Goal: Information Seeking & Learning: Learn about a topic

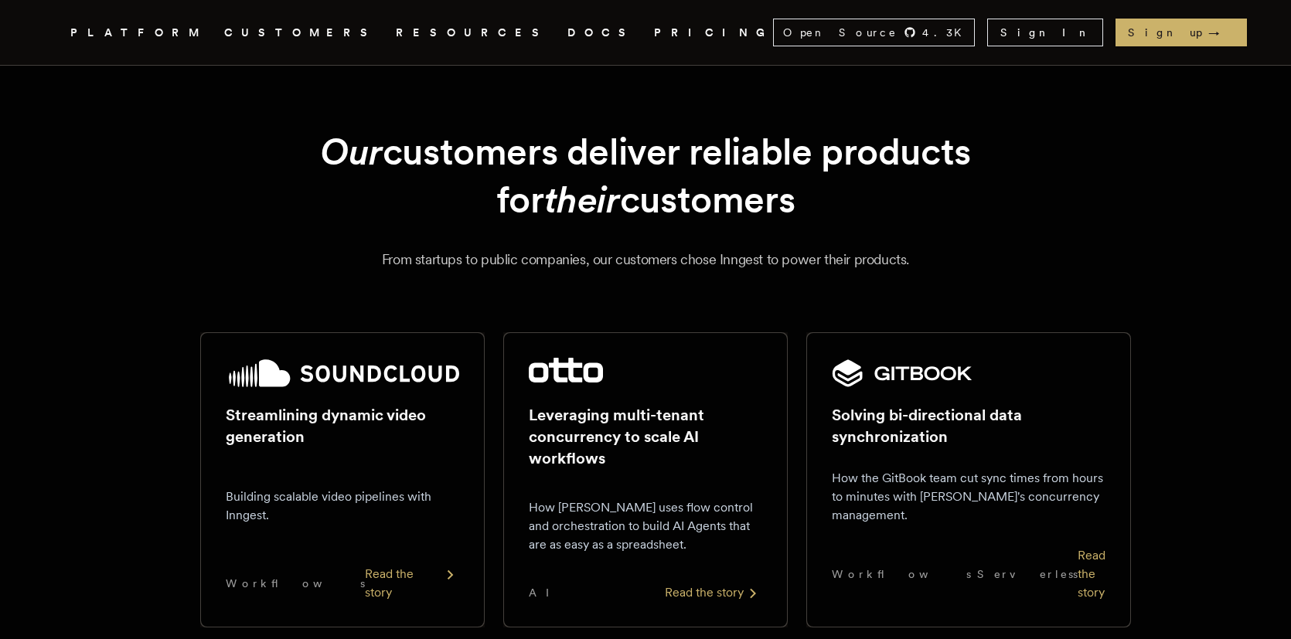
click at [654, 32] on link "PRICING" at bounding box center [713, 32] width 119 height 19
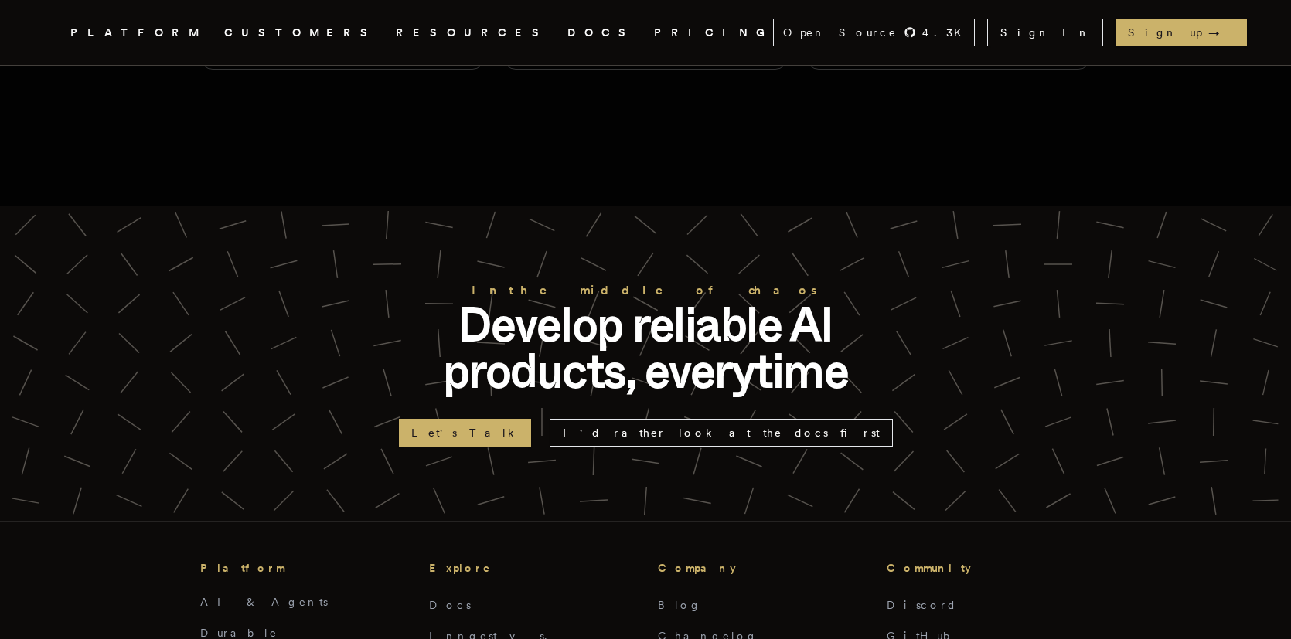
scroll to position [3376, 0]
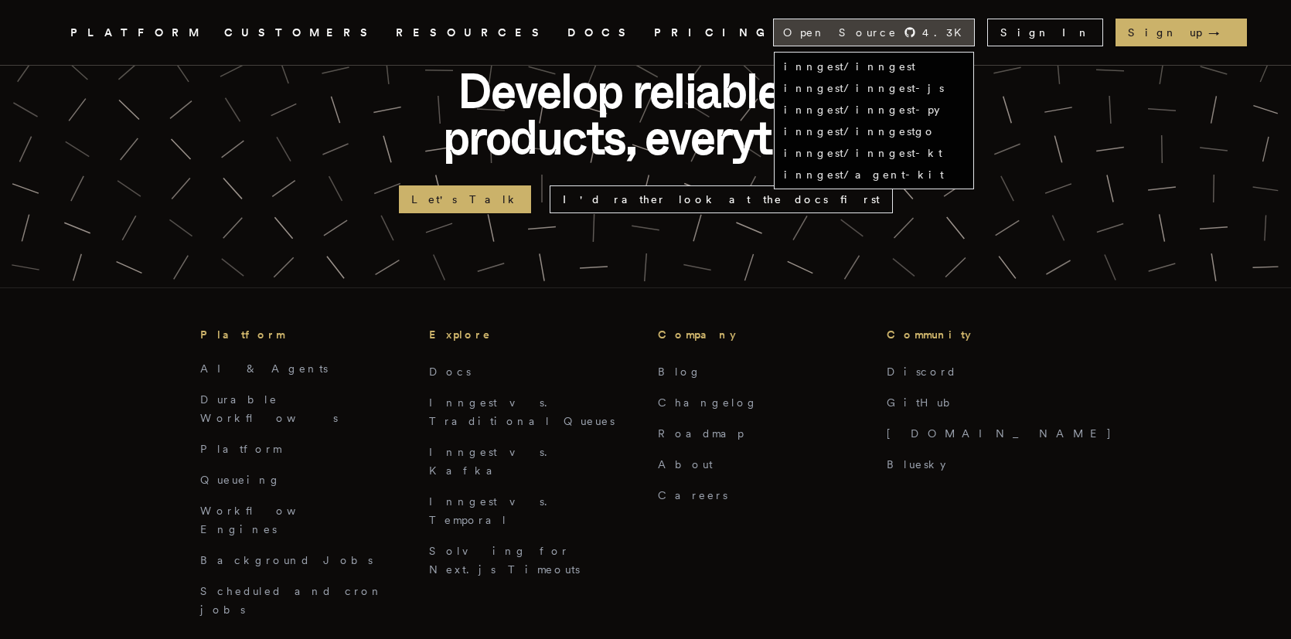
click at [897, 39] on span "Open Source" at bounding box center [840, 32] width 114 height 15
click at [944, 85] on link "inngest/inngest-js" at bounding box center [864, 88] width 160 height 12
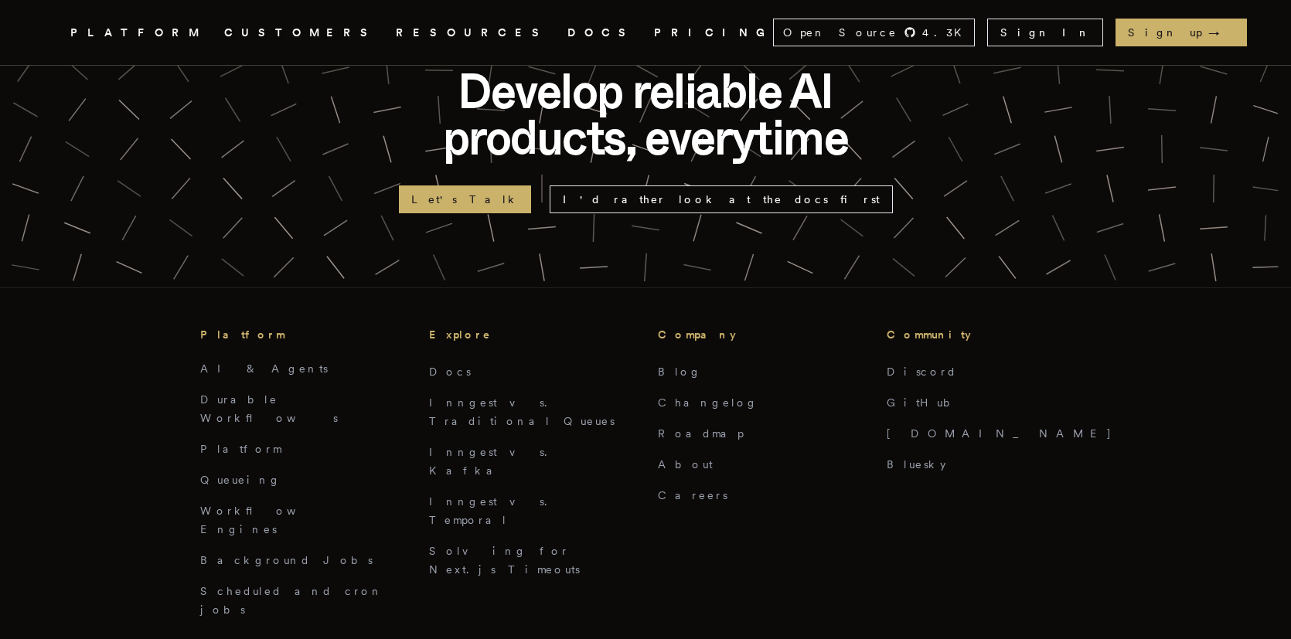
click at [711, 132] on div at bounding box center [645, 129] width 1291 height 315
click at [509, 396] on link "Inngest vs. Traditional Queues" at bounding box center [521, 411] width 185 height 31
